Goal: Task Accomplishment & Management: Manage account settings

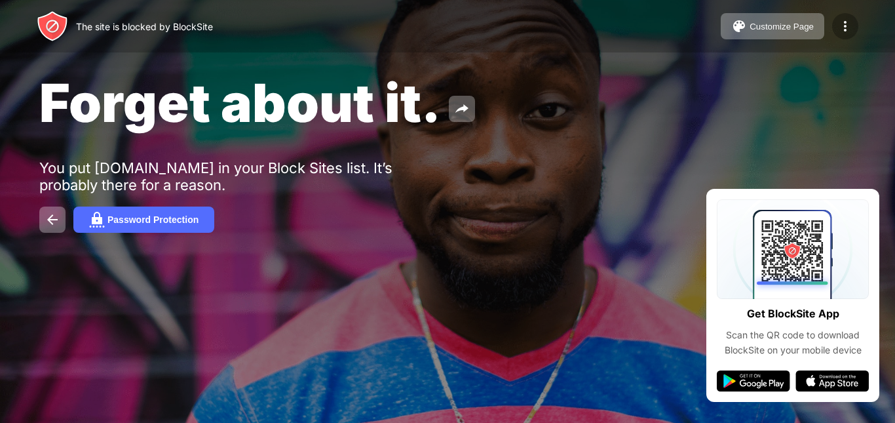
click at [840, 32] on img at bounding box center [846, 26] width 16 height 16
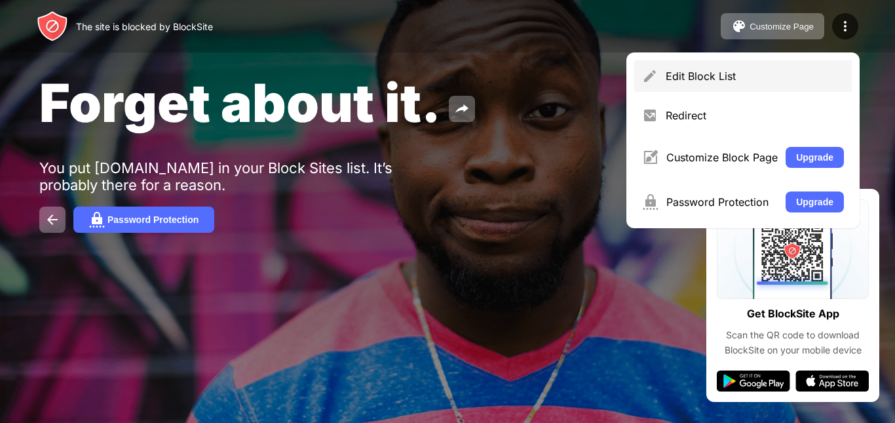
click at [771, 72] on div "Edit Block List" at bounding box center [755, 75] width 178 height 13
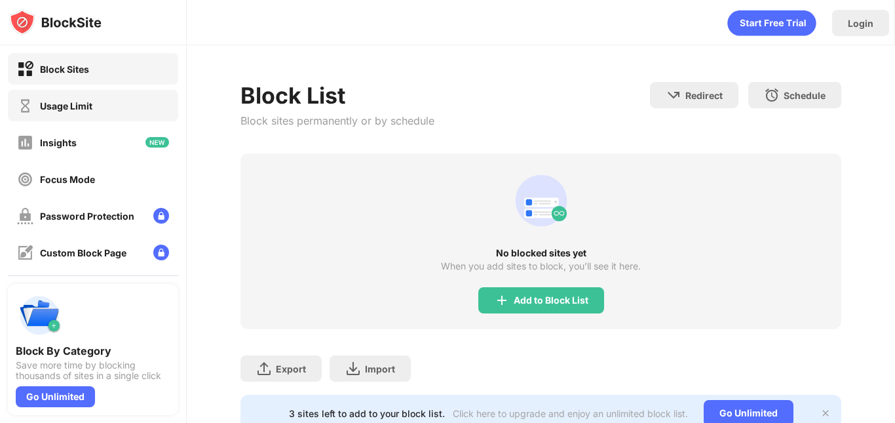
click at [77, 99] on div "Usage Limit" at bounding box center [54, 106] width 75 height 16
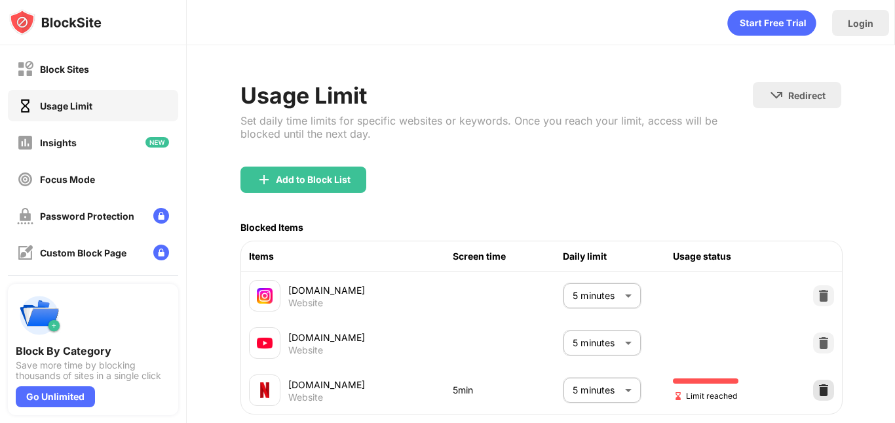
click at [817, 388] on img at bounding box center [823, 389] width 13 height 13
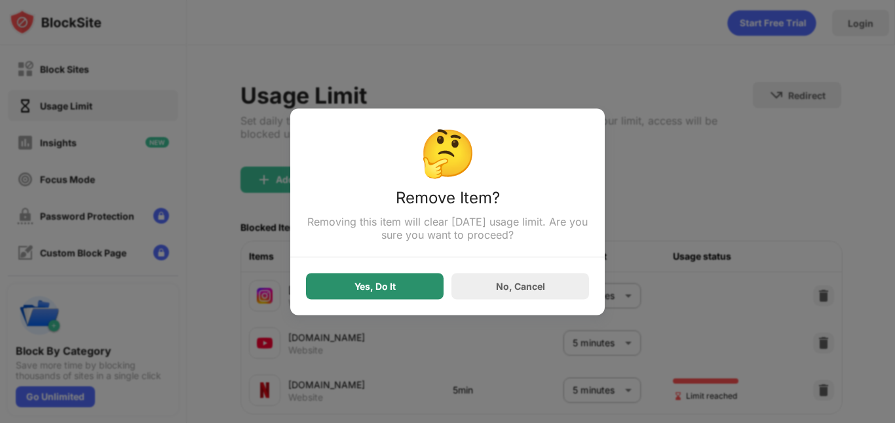
click at [409, 282] on div "Yes, Do It" at bounding box center [375, 286] width 138 height 26
